Goal: Task Accomplishment & Management: Use online tool/utility

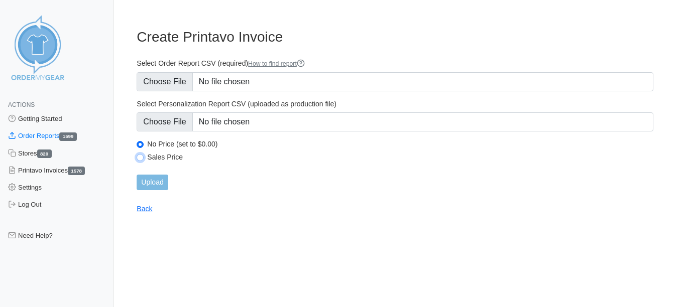
click at [140, 156] on input "Sales Price" at bounding box center [140, 157] width 7 height 7
radio input "true"
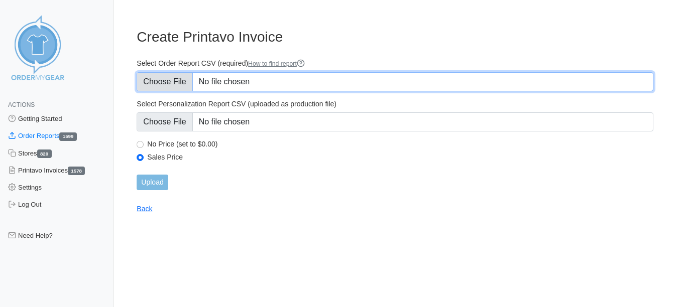
click at [144, 75] on input "Select Order Report CSV (required) How to find report" at bounding box center [395, 81] width 516 height 19
type input "C:\fakepath\BDNVB_order_report (1)foel.csv"
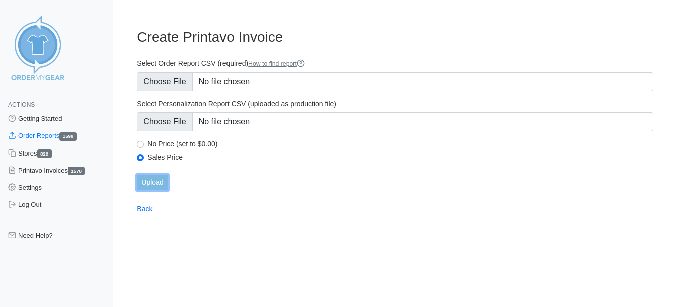
click at [154, 178] on input "Upload" at bounding box center [152, 183] width 31 height 16
